Goal: Information Seeking & Learning: Learn about a topic

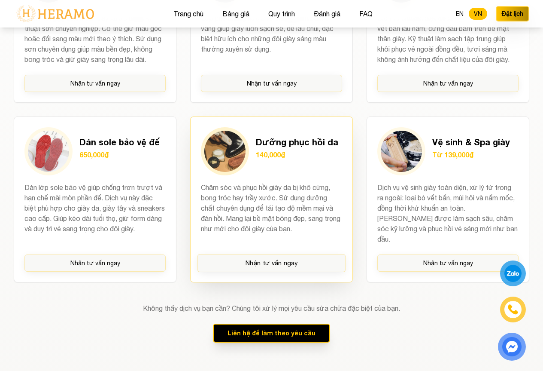
scroll to position [1073, 0]
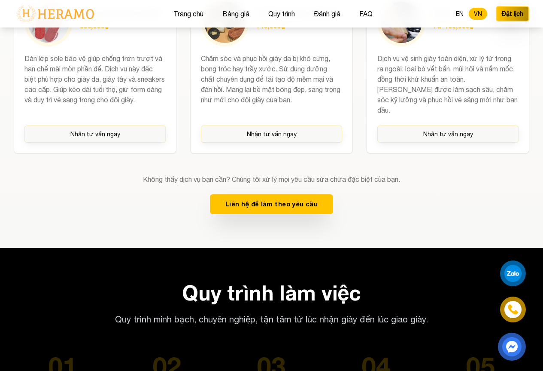
click at [277, 214] on button "Liên hệ để làm theo yêu cầu" at bounding box center [271, 204] width 123 height 20
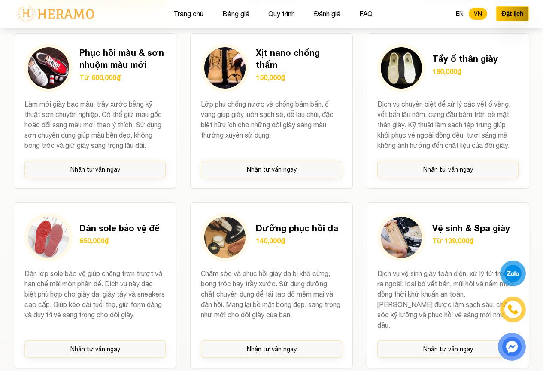
scroll to position [687, 0]
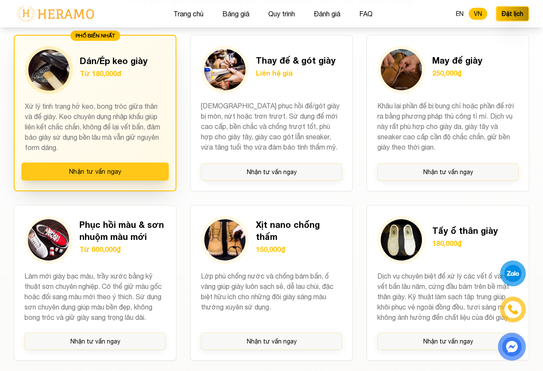
click at [118, 172] on button "Nhận tư vấn ngay" at bounding box center [94, 171] width 147 height 18
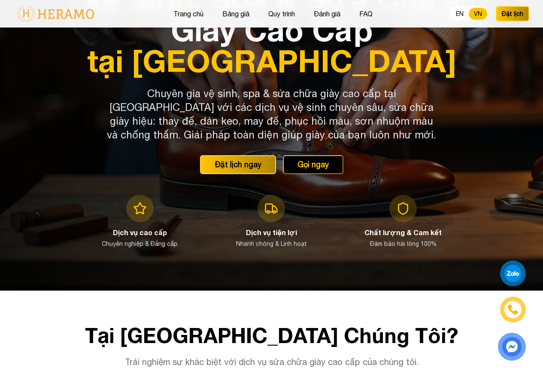
scroll to position [0, 0]
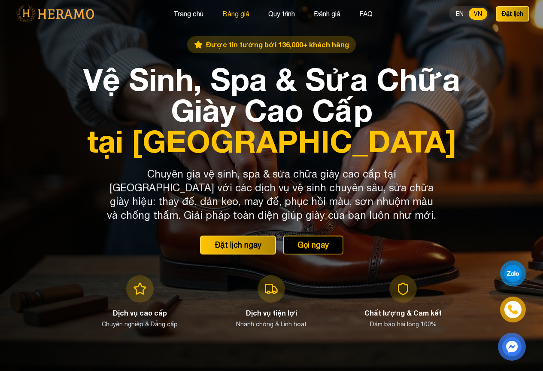
click at [240, 16] on button "Bảng giá" at bounding box center [236, 13] width 32 height 11
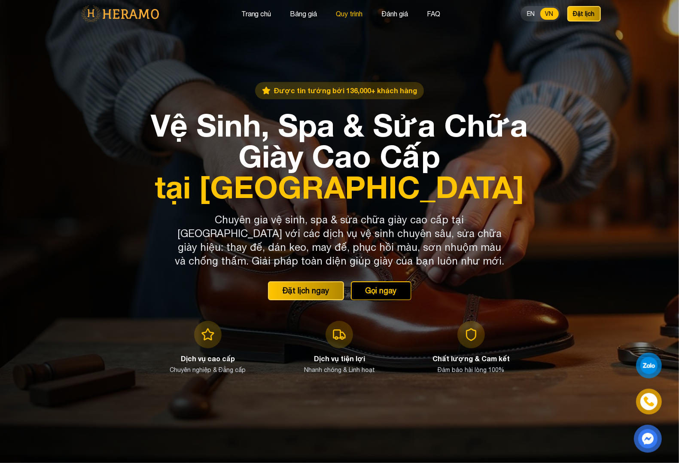
click at [355, 12] on button "Quy trình" at bounding box center [350, 13] width 32 height 11
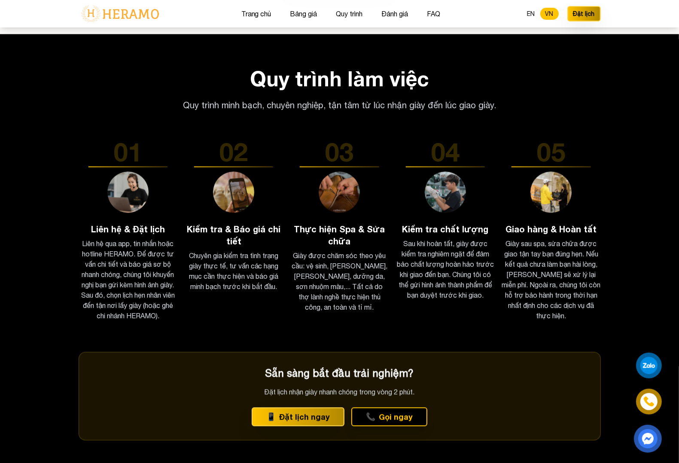
scroll to position [1386, 0]
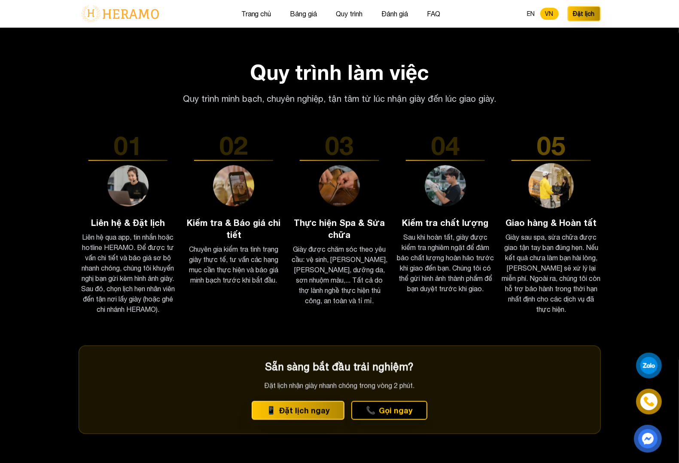
click at [543, 179] on img at bounding box center [551, 186] width 46 height 46
click at [543, 223] on h3 "Giao hàng & Hoàn tất" at bounding box center [550, 222] width 99 height 12
click at [543, 250] on p "Giày sau spa, sửa chữa được giao tận tay bạn đúng hẹn. Nếu kết quả chưa làm bạn…" at bounding box center [550, 273] width 99 height 82
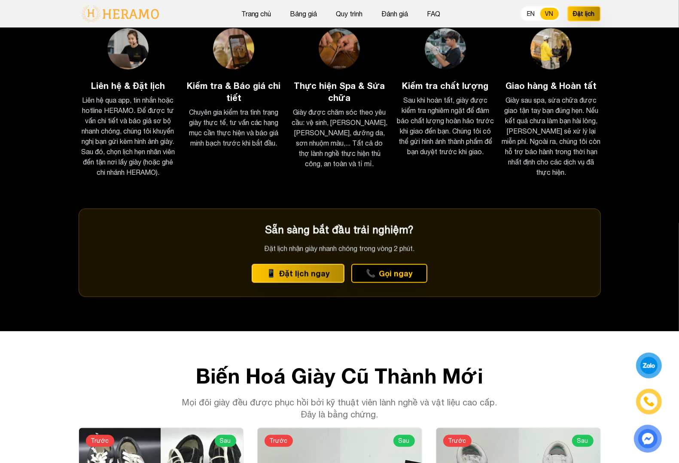
scroll to position [1547, 0]
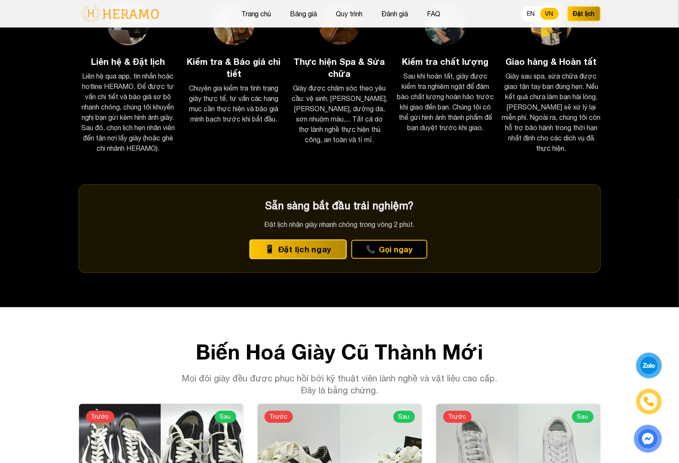
click at [288, 256] on button "📱 Đặt lịch ngay" at bounding box center [297, 249] width 97 height 20
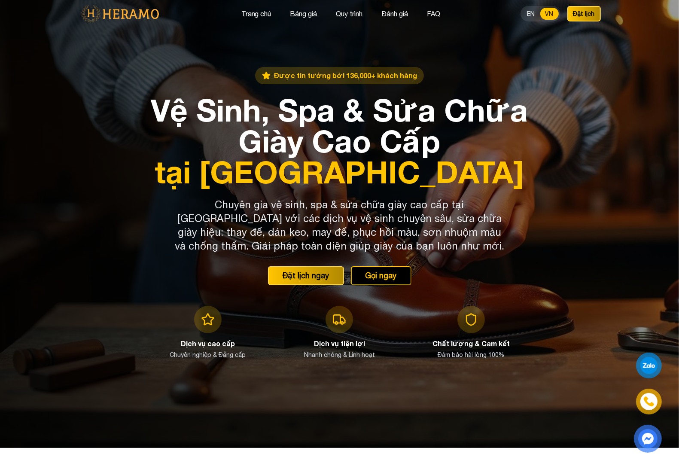
scroll to position [0, 0]
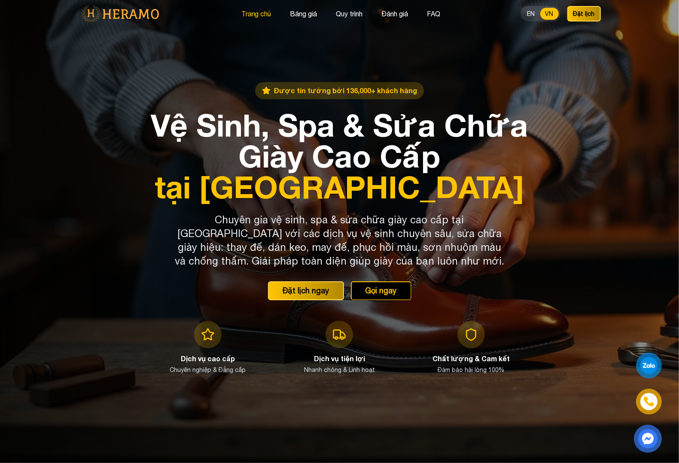
click at [258, 12] on button "Trang chủ" at bounding box center [256, 13] width 35 height 11
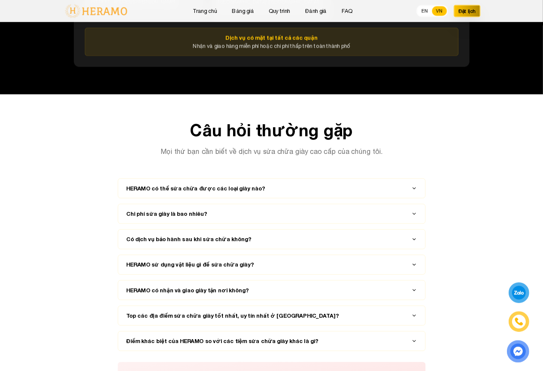
scroll to position [4186, 0]
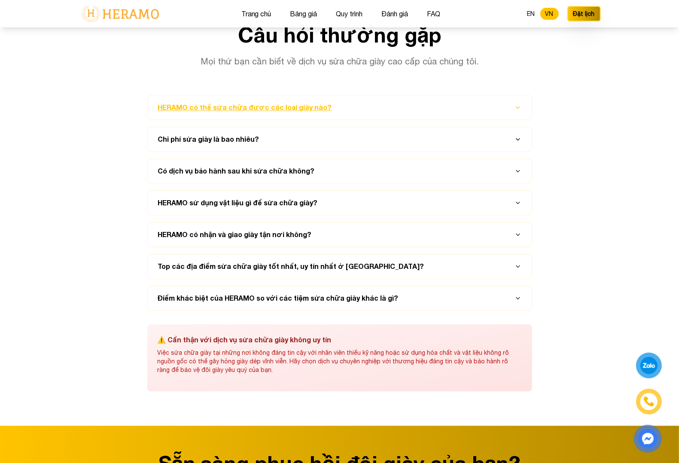
click at [310, 114] on button "HERAMO có thể sửa chữa được các loại giày nào?" at bounding box center [339, 107] width 363 height 24
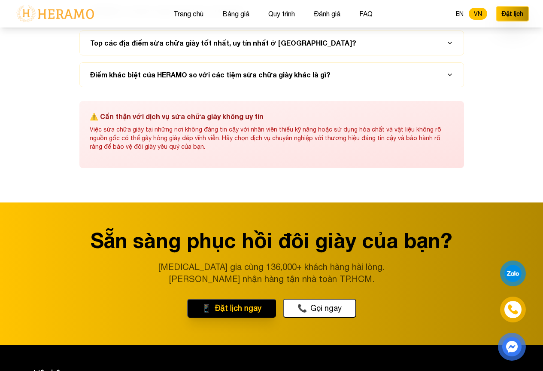
scroll to position [4616, 0]
